Goal: Task Accomplishment & Management: Use online tool/utility

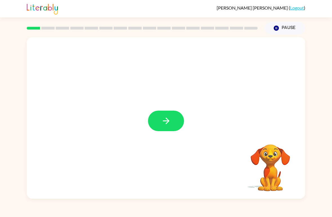
click at [144, 140] on div at bounding box center [166, 118] width 279 height 162
click at [163, 127] on button "button" at bounding box center [166, 121] width 36 height 21
click at [163, 127] on div at bounding box center [166, 118] width 279 height 162
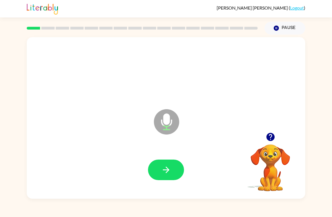
click at [167, 170] on icon "button" at bounding box center [166, 170] width 10 height 10
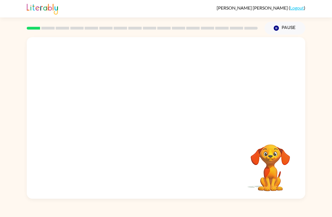
click at [288, 27] on button "Pause Pause" at bounding box center [285, 28] width 41 height 13
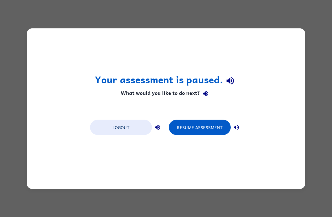
click at [198, 127] on button "Resume Assessment" at bounding box center [200, 127] width 62 height 15
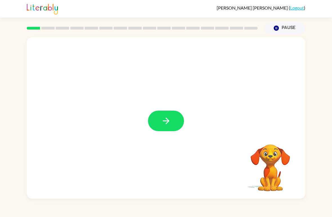
click at [165, 112] on button "button" at bounding box center [166, 121] width 36 height 21
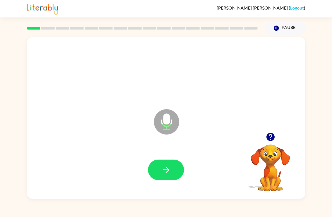
click at [171, 174] on button "button" at bounding box center [166, 170] width 36 height 21
click at [161, 175] on icon "button" at bounding box center [166, 170] width 10 height 10
click at [163, 173] on icon "button" at bounding box center [166, 170] width 10 height 10
click at [170, 177] on button "button" at bounding box center [166, 170] width 36 height 21
click at [160, 168] on button "button" at bounding box center [166, 170] width 36 height 21
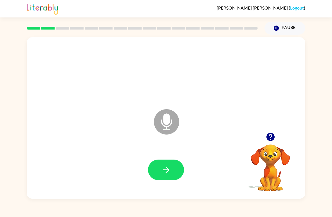
click at [159, 170] on button "button" at bounding box center [166, 170] width 36 height 21
click at [173, 170] on button "button" at bounding box center [166, 170] width 36 height 21
click at [164, 172] on icon "button" at bounding box center [166, 170] width 10 height 10
click at [172, 171] on button "button" at bounding box center [166, 170] width 36 height 21
click at [169, 170] on icon "button" at bounding box center [166, 170] width 10 height 10
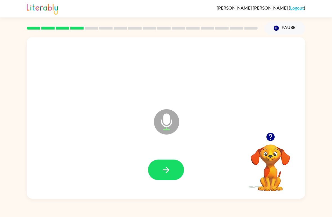
click at [163, 180] on button "button" at bounding box center [166, 170] width 36 height 21
click at [165, 175] on icon "button" at bounding box center [166, 170] width 10 height 10
click at [196, 166] on div at bounding box center [166, 170] width 268 height 46
click at [169, 172] on icon "button" at bounding box center [166, 170] width 10 height 10
click at [166, 171] on icon "button" at bounding box center [166, 170] width 10 height 10
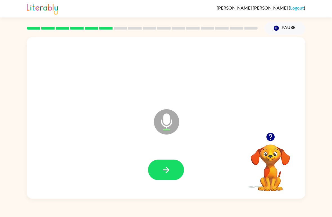
click at [168, 188] on div at bounding box center [166, 170] width 268 height 46
click at [171, 175] on button "button" at bounding box center [166, 170] width 36 height 21
click at [164, 173] on icon "button" at bounding box center [166, 170] width 10 height 10
click at [170, 174] on icon "button" at bounding box center [166, 170] width 10 height 10
click at [164, 175] on icon "button" at bounding box center [166, 170] width 10 height 10
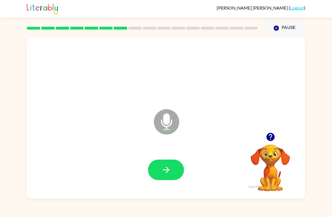
click at [168, 172] on icon "button" at bounding box center [166, 170] width 6 height 6
click at [165, 176] on button "button" at bounding box center [166, 170] width 36 height 21
click at [168, 169] on icon "button" at bounding box center [166, 170] width 6 height 6
click at [168, 166] on icon "button" at bounding box center [166, 170] width 10 height 10
click at [147, 155] on div at bounding box center [166, 170] width 268 height 46
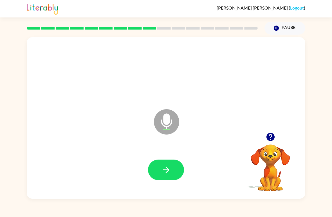
click at [178, 174] on button "button" at bounding box center [166, 170] width 36 height 21
click at [164, 166] on icon "button" at bounding box center [166, 170] width 10 height 10
click at [159, 168] on button "button" at bounding box center [166, 170] width 36 height 21
click at [180, 172] on button "button" at bounding box center [166, 170] width 36 height 21
click at [162, 177] on button "button" at bounding box center [166, 170] width 36 height 21
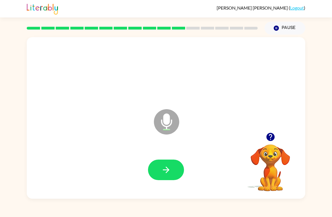
click at [177, 165] on button "button" at bounding box center [166, 170] width 36 height 21
click at [163, 172] on icon "button" at bounding box center [166, 170] width 10 height 10
click at [173, 174] on button "button" at bounding box center [166, 170] width 36 height 21
click at [165, 171] on icon "button" at bounding box center [166, 170] width 10 height 10
click at [175, 172] on button "button" at bounding box center [166, 170] width 36 height 21
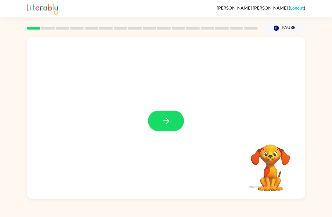
click at [155, 117] on button "button" at bounding box center [166, 121] width 36 height 21
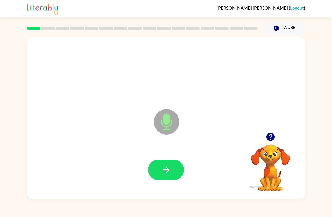
click at [174, 175] on button "button" at bounding box center [166, 170] width 36 height 21
click at [165, 175] on icon "button" at bounding box center [166, 170] width 10 height 10
click at [163, 173] on icon "button" at bounding box center [166, 170] width 10 height 10
click at [161, 167] on icon "button" at bounding box center [166, 170] width 10 height 10
click at [162, 172] on icon "button" at bounding box center [166, 170] width 10 height 10
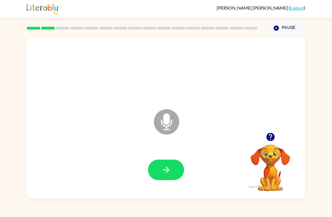
click at [172, 173] on button "button" at bounding box center [166, 170] width 36 height 21
click at [172, 167] on button "button" at bounding box center [166, 170] width 36 height 21
click at [166, 160] on button "button" at bounding box center [166, 170] width 36 height 21
click at [158, 169] on button "button" at bounding box center [166, 170] width 36 height 21
click at [170, 160] on button "button" at bounding box center [166, 170] width 36 height 21
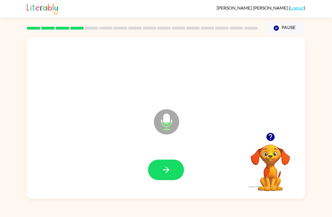
click at [160, 169] on button "button" at bounding box center [166, 170] width 36 height 21
click at [175, 172] on button "button" at bounding box center [166, 170] width 36 height 21
click at [168, 163] on button "button" at bounding box center [166, 170] width 36 height 21
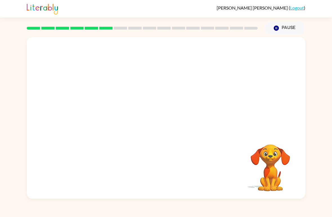
click at [279, 26] on icon "Pause" at bounding box center [276, 28] width 6 height 6
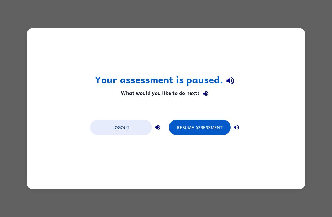
click at [197, 127] on button "Resume Assessment" at bounding box center [200, 127] width 62 height 15
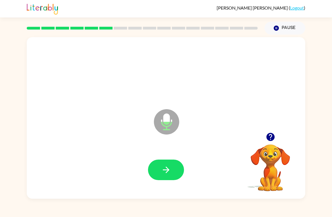
click at [162, 171] on icon "button" at bounding box center [166, 170] width 10 height 10
click at [148, 108] on div "Microphone The Microphone is here when it is your turn to talk" at bounding box center [152, 108] width 241 height 21
click at [164, 167] on icon "button" at bounding box center [166, 170] width 10 height 10
click at [3, 128] on div "Microphone The Microphone is here when it is your turn to talk Your browser mus…" at bounding box center [166, 117] width 332 height 164
click at [165, 176] on button "button" at bounding box center [166, 170] width 36 height 21
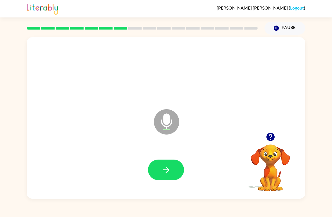
click at [164, 180] on button "button" at bounding box center [166, 170] width 36 height 21
click at [176, 178] on button "button" at bounding box center [166, 170] width 36 height 21
click at [171, 173] on icon "button" at bounding box center [166, 170] width 10 height 10
click at [170, 170] on icon "button" at bounding box center [166, 170] width 10 height 10
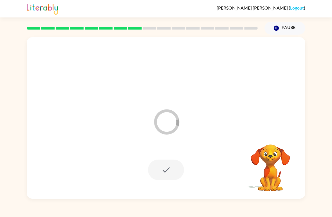
click at [168, 173] on div at bounding box center [166, 170] width 36 height 21
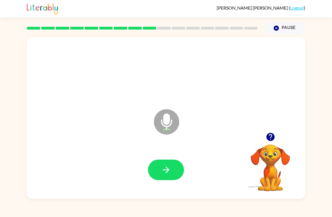
click at [173, 171] on button "button" at bounding box center [166, 170] width 36 height 21
click at [171, 170] on icon "button" at bounding box center [166, 170] width 10 height 10
click at [172, 174] on button "button" at bounding box center [166, 170] width 36 height 21
click at [166, 163] on button "button" at bounding box center [166, 170] width 36 height 21
click at [162, 172] on icon "button" at bounding box center [166, 170] width 10 height 10
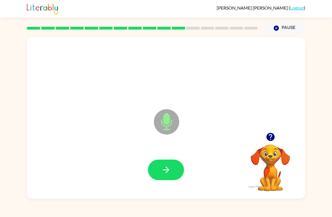
click at [175, 166] on button "button" at bounding box center [166, 170] width 36 height 21
click at [171, 172] on button "button" at bounding box center [166, 170] width 36 height 21
click at [160, 170] on button "button" at bounding box center [166, 170] width 36 height 21
click at [172, 175] on button "button" at bounding box center [166, 170] width 36 height 21
click at [164, 168] on icon "button" at bounding box center [166, 170] width 10 height 10
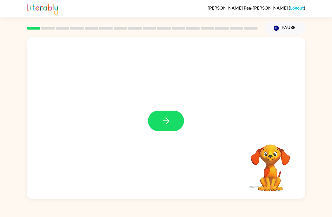
click at [163, 115] on button "button" at bounding box center [166, 121] width 36 height 21
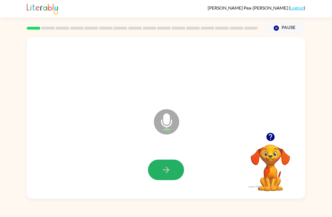
click at [160, 172] on button "button" at bounding box center [166, 170] width 36 height 21
click at [161, 174] on button "button" at bounding box center [166, 170] width 36 height 21
click at [166, 166] on icon "button" at bounding box center [166, 170] width 10 height 10
click at [163, 168] on icon "button" at bounding box center [166, 170] width 10 height 10
click at [163, 165] on icon "button" at bounding box center [166, 170] width 10 height 10
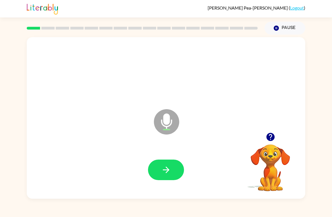
click at [164, 160] on button "button" at bounding box center [166, 170] width 36 height 21
click at [163, 164] on button "button" at bounding box center [166, 170] width 36 height 21
click at [163, 172] on icon "button" at bounding box center [166, 170] width 10 height 10
click at [172, 174] on button "button" at bounding box center [166, 170] width 36 height 21
click at [164, 168] on icon "button" at bounding box center [166, 170] width 10 height 10
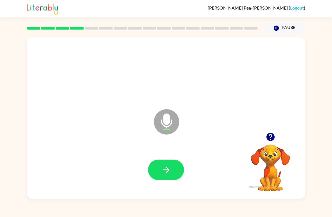
click at [157, 166] on button "button" at bounding box center [166, 170] width 36 height 21
click at [161, 161] on button "button" at bounding box center [166, 170] width 36 height 21
click at [169, 170] on icon "button" at bounding box center [166, 170] width 6 height 6
click at [160, 170] on button "button" at bounding box center [166, 170] width 36 height 21
click at [173, 172] on button "button" at bounding box center [166, 170] width 36 height 21
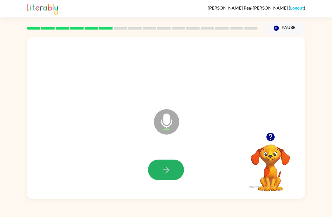
click at [163, 167] on icon "button" at bounding box center [166, 170] width 10 height 10
click at [173, 166] on button "button" at bounding box center [166, 170] width 36 height 21
click at [165, 165] on button "button" at bounding box center [166, 170] width 36 height 21
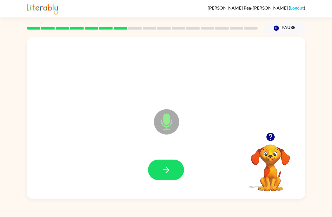
click at [161, 168] on icon "button" at bounding box center [166, 170] width 10 height 10
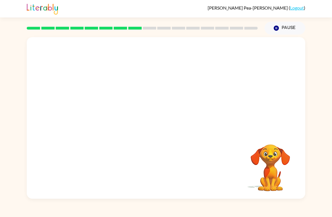
click at [288, 29] on button "Pause Pause" at bounding box center [285, 28] width 41 height 13
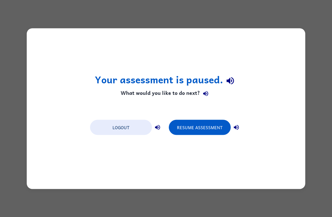
click at [200, 127] on button "Resume Assessment" at bounding box center [200, 127] width 62 height 15
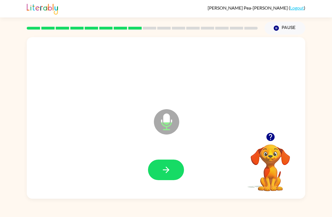
click at [166, 172] on icon "button" at bounding box center [166, 170] width 10 height 10
click at [170, 170] on icon "button" at bounding box center [166, 170] width 10 height 10
click at [168, 176] on button "button" at bounding box center [166, 170] width 36 height 21
click at [177, 173] on button "button" at bounding box center [166, 170] width 36 height 21
click at [155, 170] on button "button" at bounding box center [166, 170] width 36 height 21
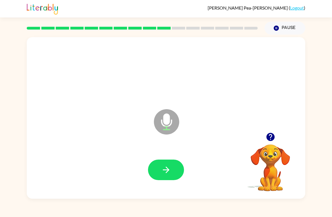
click at [164, 186] on div at bounding box center [166, 170] width 268 height 46
click at [161, 177] on button "button" at bounding box center [166, 170] width 36 height 21
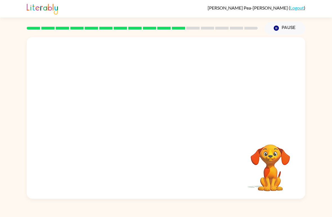
click at [281, 25] on button "Pause Pause" at bounding box center [285, 28] width 41 height 13
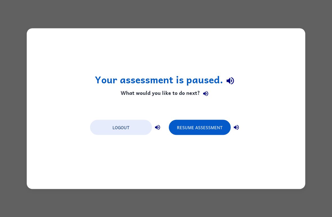
click at [193, 129] on button "Resume Assessment" at bounding box center [200, 127] width 62 height 15
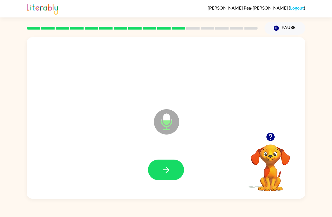
click at [169, 167] on icon "button" at bounding box center [166, 170] width 10 height 10
click at [163, 163] on button "button" at bounding box center [166, 170] width 36 height 21
click at [169, 162] on button "button" at bounding box center [166, 170] width 36 height 21
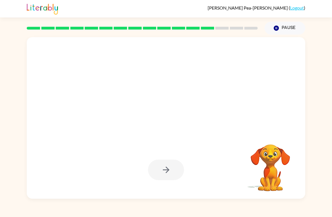
click at [283, 28] on button "Pause Pause" at bounding box center [285, 28] width 41 height 13
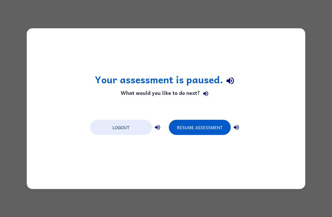
click at [310, 169] on div "Your assessment is paused. What would you like to do next? Logout Resume Assess…" at bounding box center [166, 108] width 332 height 217
click at [197, 129] on button "Resume Assessment" at bounding box center [200, 127] width 62 height 15
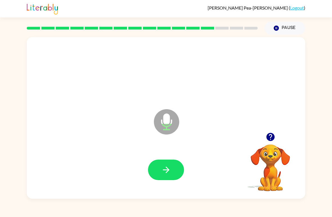
click at [164, 176] on button "button" at bounding box center [166, 170] width 36 height 21
click at [167, 172] on icon "button" at bounding box center [166, 170] width 10 height 10
click at [162, 170] on icon "button" at bounding box center [166, 170] width 10 height 10
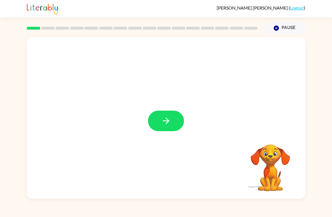
click at [173, 125] on button "button" at bounding box center [166, 121] width 36 height 21
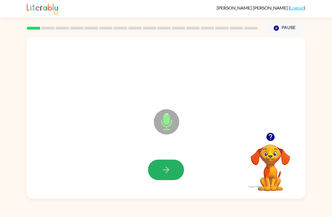
click at [169, 170] on icon "button" at bounding box center [166, 170] width 6 height 6
click at [171, 164] on button "button" at bounding box center [166, 170] width 36 height 21
click at [175, 175] on button "button" at bounding box center [166, 170] width 36 height 21
click at [165, 167] on icon "button" at bounding box center [166, 170] width 10 height 10
click at [171, 180] on button "button" at bounding box center [166, 170] width 36 height 21
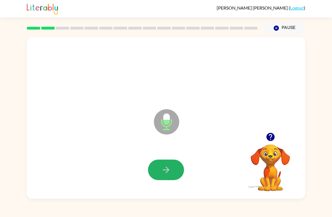
click at [168, 167] on icon "button" at bounding box center [166, 170] width 10 height 10
click at [161, 175] on button "button" at bounding box center [166, 170] width 36 height 21
click at [165, 167] on icon "button" at bounding box center [166, 170] width 10 height 10
click at [169, 167] on icon "button" at bounding box center [166, 170] width 10 height 10
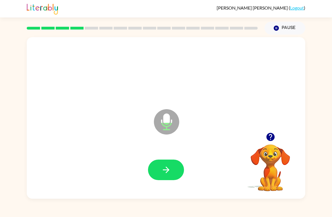
click at [167, 169] on icon "button" at bounding box center [166, 170] width 10 height 10
click at [162, 179] on button "button" at bounding box center [166, 170] width 36 height 21
click at [162, 179] on div at bounding box center [166, 170] width 36 height 21
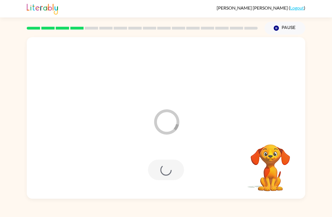
click at [166, 186] on div at bounding box center [166, 170] width 268 height 46
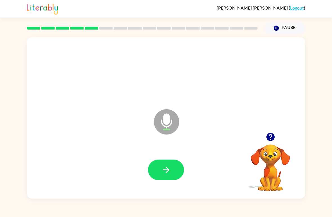
click at [175, 173] on button "button" at bounding box center [166, 170] width 36 height 21
click at [169, 167] on icon "button" at bounding box center [166, 170] width 10 height 10
click at [168, 170] on icon "button" at bounding box center [166, 170] width 6 height 6
click at [135, 177] on div at bounding box center [166, 170] width 268 height 46
click at [162, 184] on div at bounding box center [166, 170] width 268 height 46
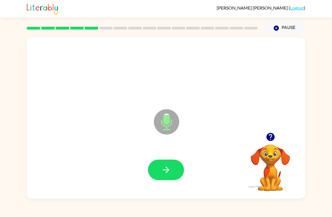
click at [164, 157] on div at bounding box center [166, 170] width 268 height 46
click at [169, 167] on icon "button" at bounding box center [166, 170] width 10 height 10
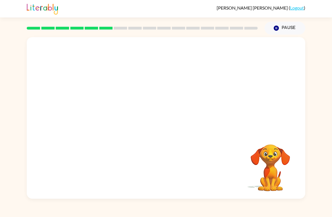
click at [291, 27] on button "Pause Pause" at bounding box center [285, 28] width 41 height 13
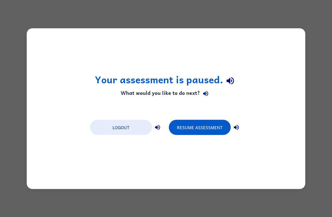
click at [195, 126] on button "Resume Assessment" at bounding box center [200, 127] width 62 height 15
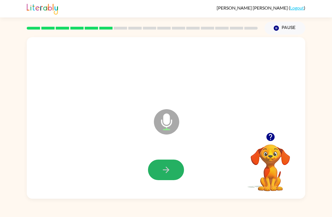
click at [168, 170] on icon "button" at bounding box center [166, 170] width 6 height 6
click at [163, 168] on icon "button" at bounding box center [166, 170] width 10 height 10
click at [162, 170] on icon "button" at bounding box center [166, 170] width 10 height 10
click at [174, 170] on button "button" at bounding box center [166, 170] width 36 height 21
click at [177, 175] on button "button" at bounding box center [166, 170] width 36 height 21
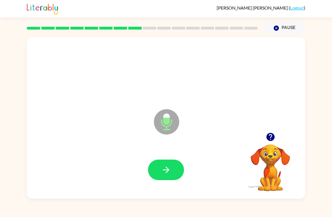
click at [165, 172] on icon "button" at bounding box center [166, 170] width 10 height 10
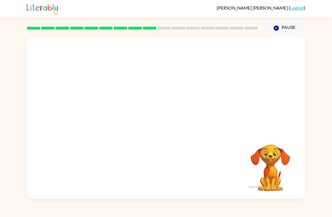
click at [283, 33] on button "Pause Pause" at bounding box center [285, 28] width 41 height 13
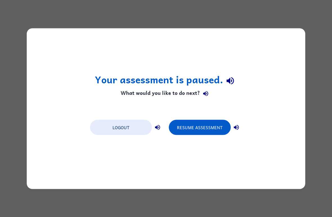
click at [201, 127] on button "Resume Assessment" at bounding box center [200, 127] width 62 height 15
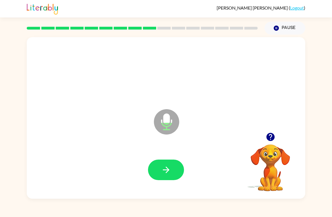
click at [169, 166] on icon "button" at bounding box center [166, 170] width 10 height 10
click at [169, 172] on icon "button" at bounding box center [166, 170] width 10 height 10
click at [166, 170] on icon "button" at bounding box center [166, 170] width 6 height 6
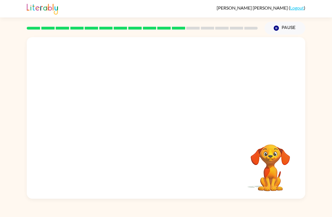
click at [286, 31] on button "Pause Pause" at bounding box center [285, 28] width 41 height 13
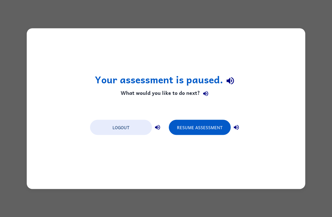
click at [205, 130] on button "Resume Assessment" at bounding box center [200, 127] width 62 height 15
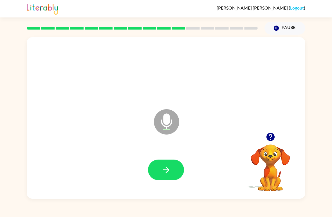
click at [156, 170] on button "button" at bounding box center [166, 170] width 36 height 21
click at [168, 171] on icon "button" at bounding box center [166, 170] width 6 height 6
click at [166, 160] on button "button" at bounding box center [166, 170] width 36 height 21
click at [169, 168] on icon "button" at bounding box center [166, 170] width 10 height 10
click at [171, 169] on icon "button" at bounding box center [166, 170] width 10 height 10
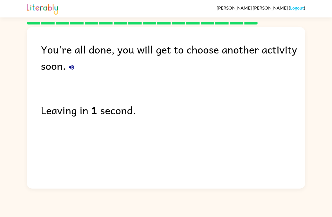
click at [297, 9] on link "Logout" at bounding box center [297, 7] width 14 height 5
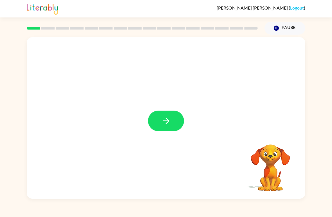
click at [171, 122] on button "button" at bounding box center [166, 121] width 36 height 21
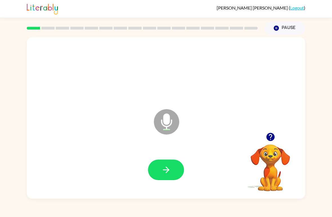
click at [172, 158] on div at bounding box center [166, 170] width 268 height 46
click at [163, 152] on div at bounding box center [166, 170] width 268 height 46
click at [171, 174] on icon "button" at bounding box center [166, 170] width 10 height 10
click at [167, 167] on icon "button" at bounding box center [166, 170] width 10 height 10
click at [153, 161] on button "button" at bounding box center [166, 170] width 36 height 21
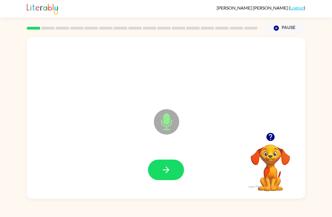
click at [168, 173] on icon "button" at bounding box center [166, 170] width 10 height 10
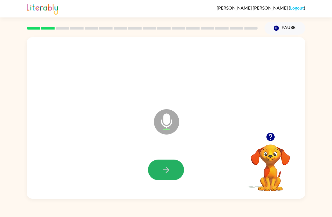
click at [159, 164] on button "button" at bounding box center [166, 170] width 36 height 21
click at [160, 175] on button "button" at bounding box center [166, 170] width 36 height 21
click at [171, 158] on div at bounding box center [166, 170] width 268 height 46
click at [168, 161] on button "button" at bounding box center [166, 170] width 36 height 21
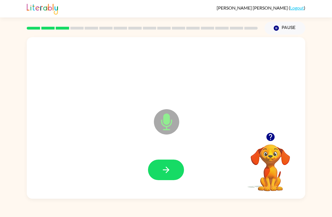
click at [165, 172] on icon "button" at bounding box center [166, 170] width 10 height 10
click at [163, 173] on icon "button" at bounding box center [166, 170] width 10 height 10
click at [169, 169] on icon "button" at bounding box center [166, 170] width 10 height 10
click at [163, 184] on div at bounding box center [166, 170] width 268 height 46
click at [166, 166] on icon "button" at bounding box center [166, 170] width 10 height 10
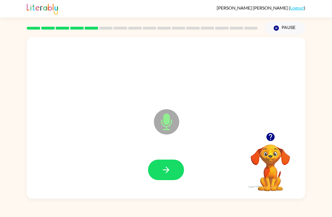
click at [168, 162] on button "button" at bounding box center [166, 170] width 36 height 21
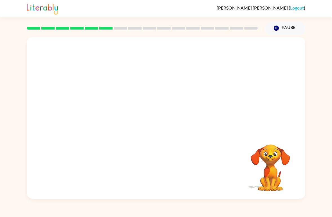
click at [289, 25] on button "Pause Pause" at bounding box center [285, 28] width 41 height 13
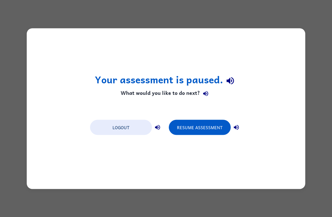
click at [203, 130] on button "Resume Assessment" at bounding box center [200, 127] width 62 height 15
click at [210, 123] on button "Resume Assessment" at bounding box center [200, 127] width 62 height 15
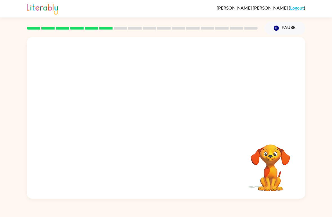
click at [262, 3] on div "[PERSON_NAME] ( Logout )" at bounding box center [166, 8] width 279 height 17
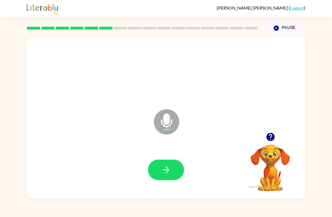
click at [168, 165] on icon "button" at bounding box center [166, 170] width 10 height 10
click at [162, 176] on button "button" at bounding box center [166, 170] width 36 height 21
click at [170, 167] on icon "button" at bounding box center [166, 170] width 10 height 10
click at [171, 167] on icon "button" at bounding box center [166, 170] width 10 height 10
click at [170, 157] on div at bounding box center [166, 170] width 268 height 46
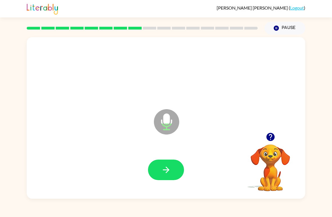
click at [168, 166] on icon "button" at bounding box center [166, 170] width 10 height 10
click at [173, 174] on button "button" at bounding box center [166, 170] width 36 height 21
click at [171, 169] on icon "button" at bounding box center [166, 170] width 10 height 10
click at [166, 164] on button "button" at bounding box center [166, 170] width 36 height 21
click at [168, 164] on button "button" at bounding box center [166, 170] width 36 height 21
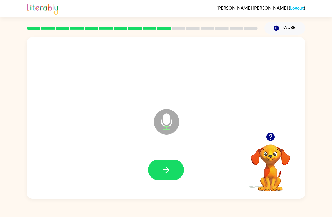
click at [172, 163] on button "button" at bounding box center [166, 170] width 36 height 21
click at [165, 162] on button "button" at bounding box center [166, 170] width 36 height 21
click at [164, 169] on icon "button" at bounding box center [166, 170] width 10 height 10
click at [168, 167] on icon "button" at bounding box center [166, 170] width 10 height 10
click at [171, 169] on icon "button" at bounding box center [166, 170] width 10 height 10
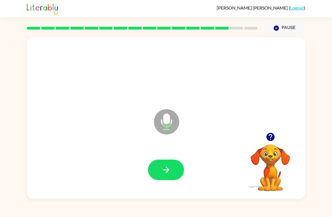
click at [170, 166] on icon "button" at bounding box center [166, 170] width 10 height 10
click at [169, 168] on icon "button" at bounding box center [166, 170] width 10 height 10
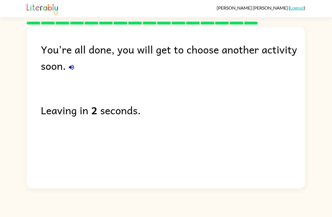
click at [299, 8] on link "Logout" at bounding box center [297, 7] width 14 height 5
